Goal: Task Accomplishment & Management: Manage account settings

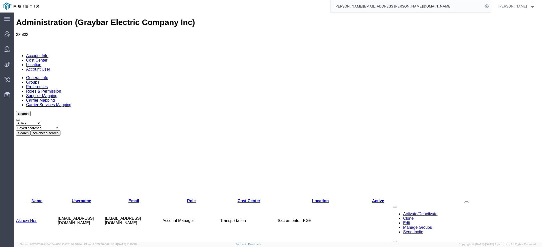
scroll to position [47, 0]
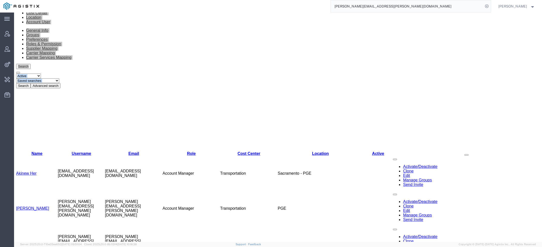
drag, startPoint x: 381, startPoint y: 4, endPoint x: 251, endPoint y: 4, distance: 129.1
click at [261, 4] on div "Ricky.Snead@graybar.com" at bounding box center [267, 6] width 448 height 13
drag, startPoint x: 372, startPoint y: 6, endPoint x: 284, endPoint y: -20, distance: 92.0
click at [284, 0] on html "main_menu Created with Sketch. Collapse Menu Account Manager Vendor Manager Int…" at bounding box center [271, 123] width 542 height 247
type input "pgw"
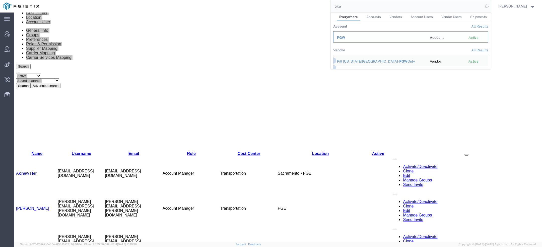
drag, startPoint x: 346, startPoint y: 35, endPoint x: 332, endPoint y: 22, distance: 18.8
click at [346, 35] on div "PGW" at bounding box center [380, 37] width 86 height 5
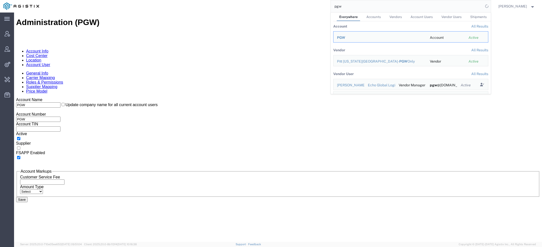
click at [50, 63] on link "Account User" at bounding box center [38, 65] width 24 height 4
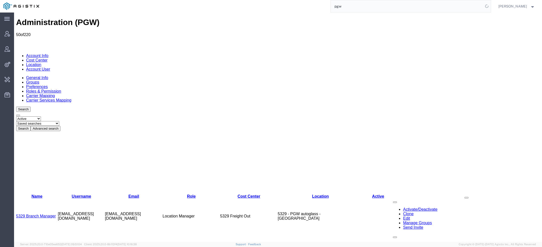
click at [59, 121] on select "Saved searches Exclude Branch Manager Jason Offline user" at bounding box center [37, 123] width 43 height 5
select select "Offline user"
click at [35, 121] on select "Saved searches Exclude Branch Manager Jason Offline user" at bounding box center [37, 123] width 43 height 5
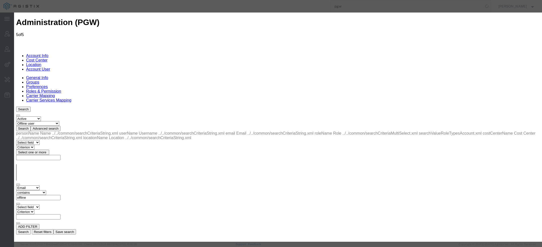
select select "COSTCENTER"
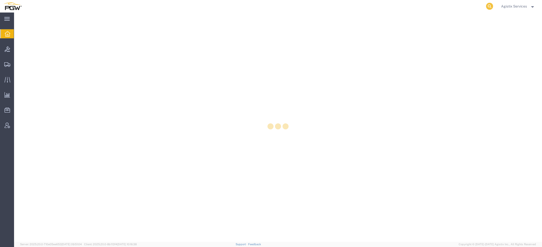
click at [488, 6] on icon at bounding box center [489, 6] width 7 height 7
paste input "56999822"
type input "56999822"
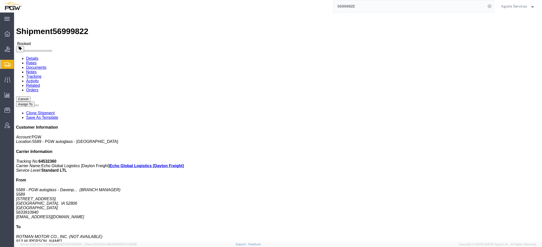
click link "Rates"
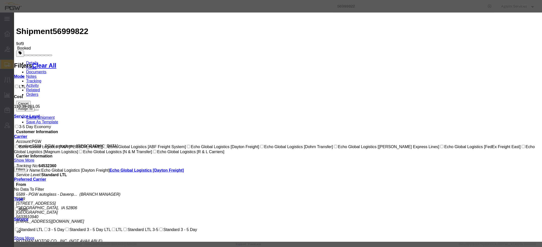
select select "3648|28142|4622"
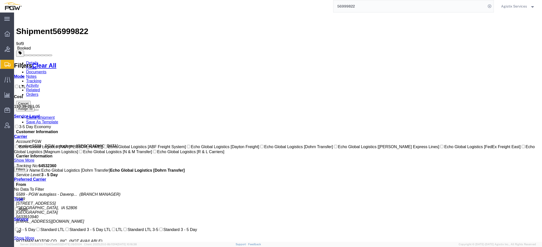
click at [46, 70] on link "Documents" at bounding box center [36, 72] width 20 height 4
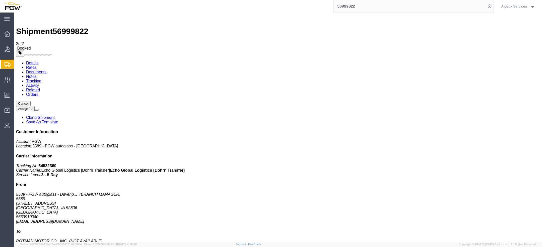
click at [46, 70] on link "Documents" at bounding box center [36, 72] width 20 height 4
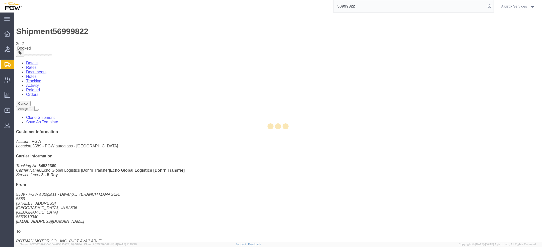
click at [70, 31] on div at bounding box center [278, 128] width 528 height 230
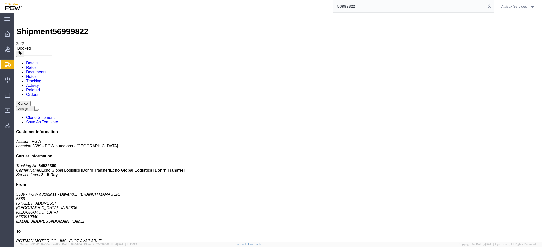
drag, startPoint x: 282, startPoint y: 14, endPoint x: 52, endPoint y: 69, distance: 236.3
click at [0, 0] on span "Saved Reports" at bounding box center [0, 0] width 0 height 0
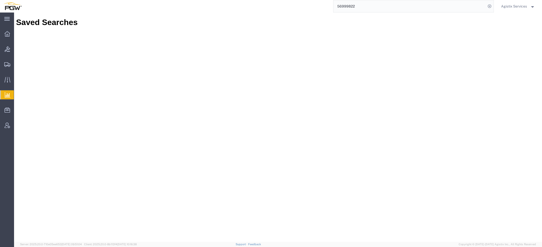
click at [0, 0] on span "Saved Reports" at bounding box center [0, 0] width 0 height 0
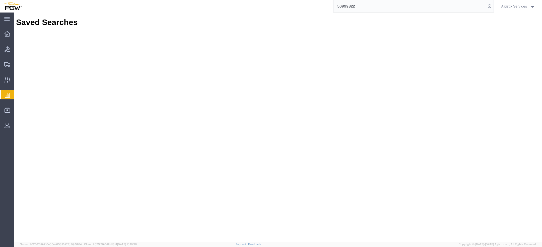
click at [514, 6] on span "Agistix Services" at bounding box center [514, 7] width 26 height 6
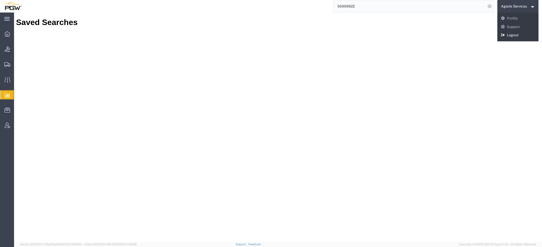
click at [509, 35] on link "Logout" at bounding box center [517, 35] width 41 height 9
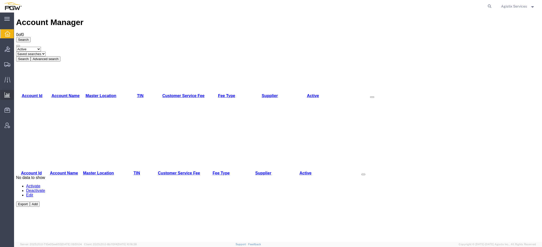
click at [0, 0] on span "Saved Reports" at bounding box center [0, 0] width 0 height 0
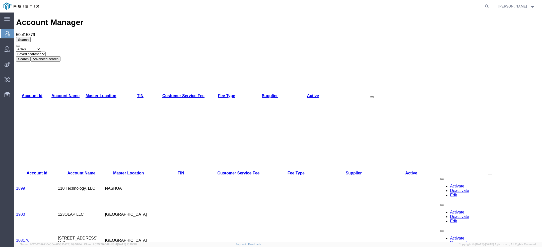
click at [517, 9] on span "Kaitlyn Hostetler" at bounding box center [512, 7] width 29 height 6
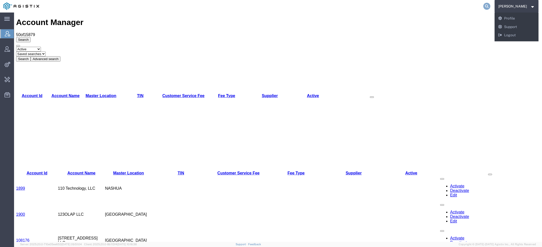
click at [485, 7] on icon at bounding box center [486, 6] width 7 height 7
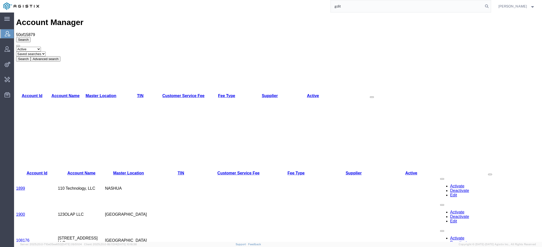
type input "gdit"
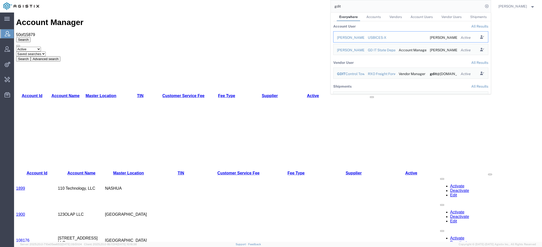
click at [347, 39] on div "allan araneta" at bounding box center [349, 37] width 24 height 5
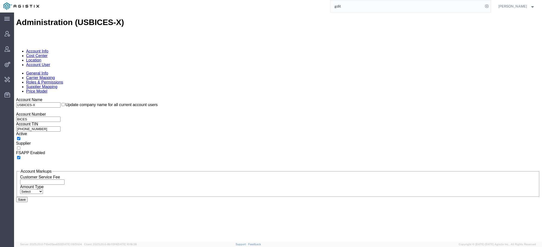
click at [50, 63] on link "Account User" at bounding box center [38, 65] width 24 height 4
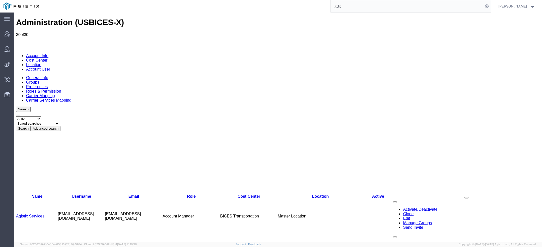
click at [37, 214] on link "Agistix Services" at bounding box center [30, 216] width 28 height 4
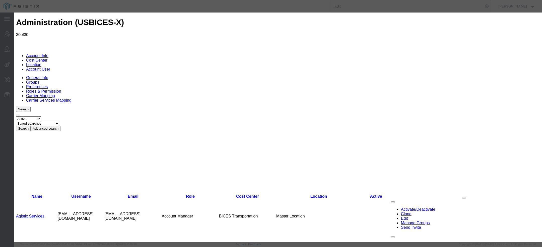
select select "COSTCENTER"
select select "43968"
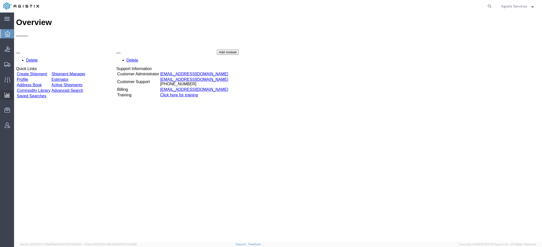
click at [0, 0] on span "Ad Hoc Reports" at bounding box center [0, 0] width 0 height 0
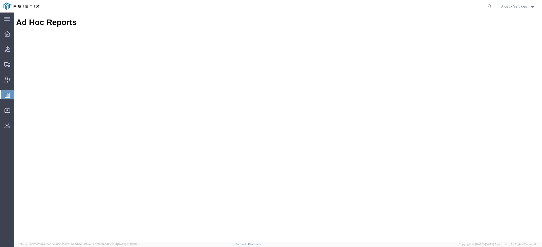
click at [517, 6] on span "Agistix Services" at bounding box center [514, 7] width 26 height 6
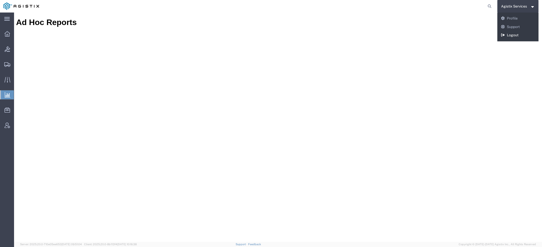
click at [511, 36] on link "Logout" at bounding box center [517, 35] width 41 height 9
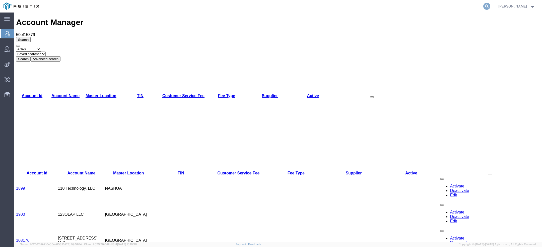
click at [489, 6] on icon at bounding box center [486, 6] width 7 height 7
type input "bices"
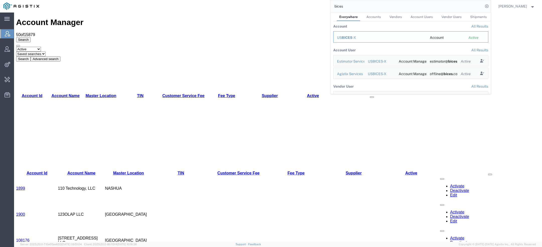
click at [360, 34] on td "US BICES -X" at bounding box center [379, 36] width 93 height 11
click at [355, 38] on div "US BICES -X" at bounding box center [380, 37] width 86 height 5
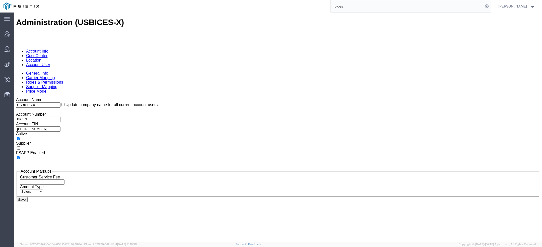
click at [50, 63] on link "Account User" at bounding box center [38, 65] width 24 height 4
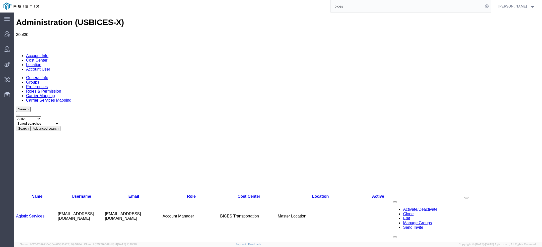
scroll to position [71, 0]
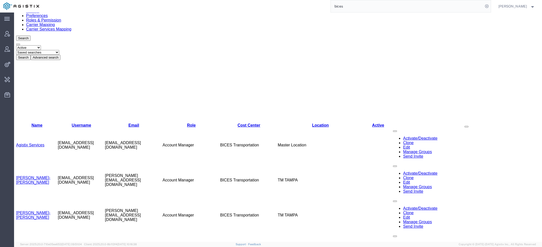
drag, startPoint x: 59, startPoint y: 217, endPoint x: 94, endPoint y: 216, distance: 35.1
drag, startPoint x: 90, startPoint y: 217, endPoint x: 49, endPoint y: 218, distance: 40.6
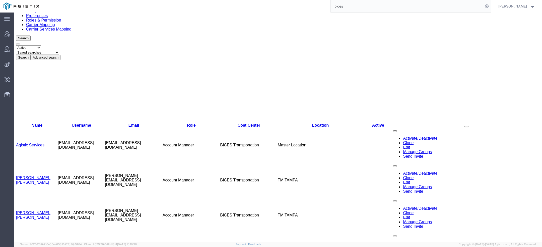
copy tr "[EMAIL_ADDRESS][DOMAIN_NAME]"
